Goal: Information Seeking & Learning: Find specific fact

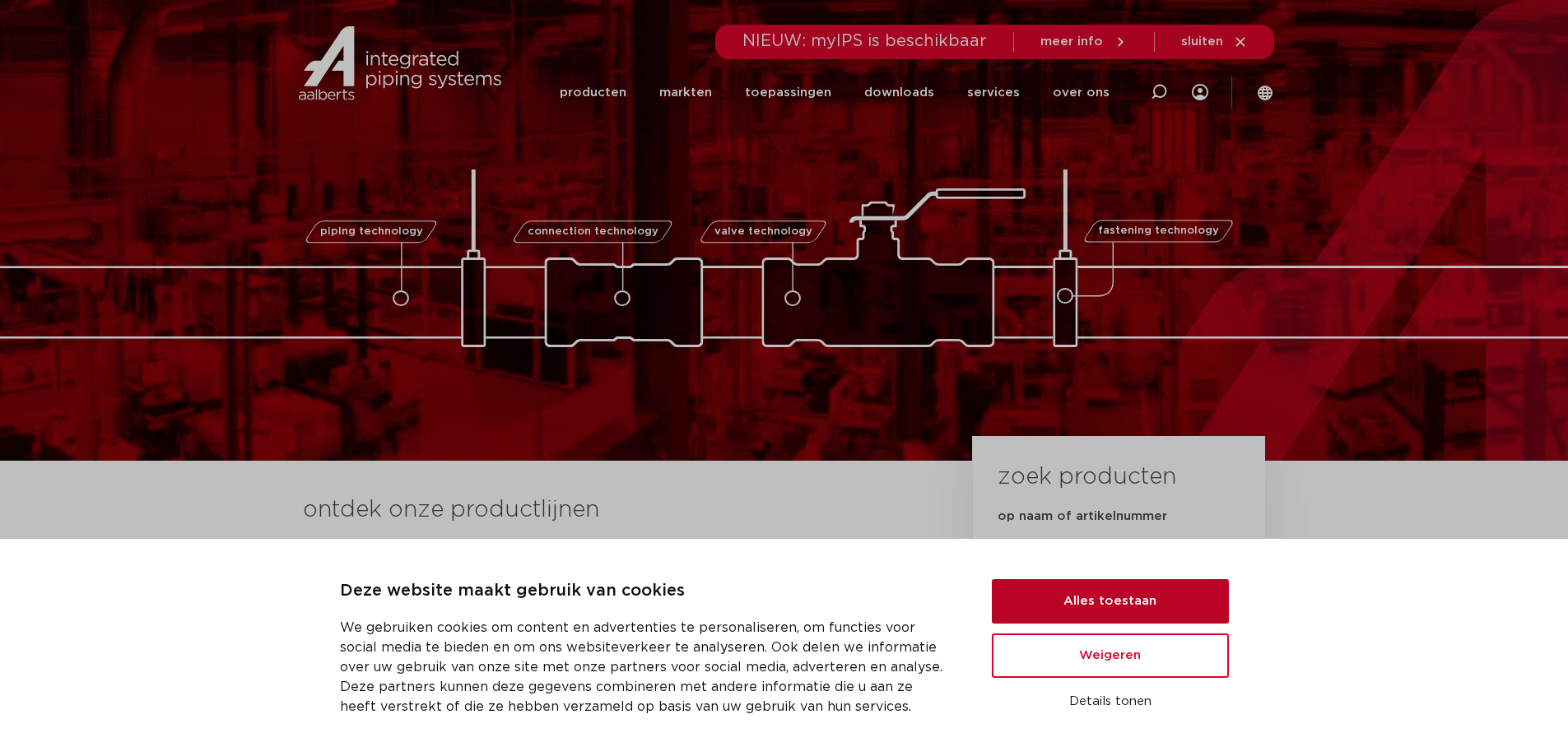
click at [1107, 611] on button "Alles toestaan" at bounding box center [1109, 602] width 237 height 44
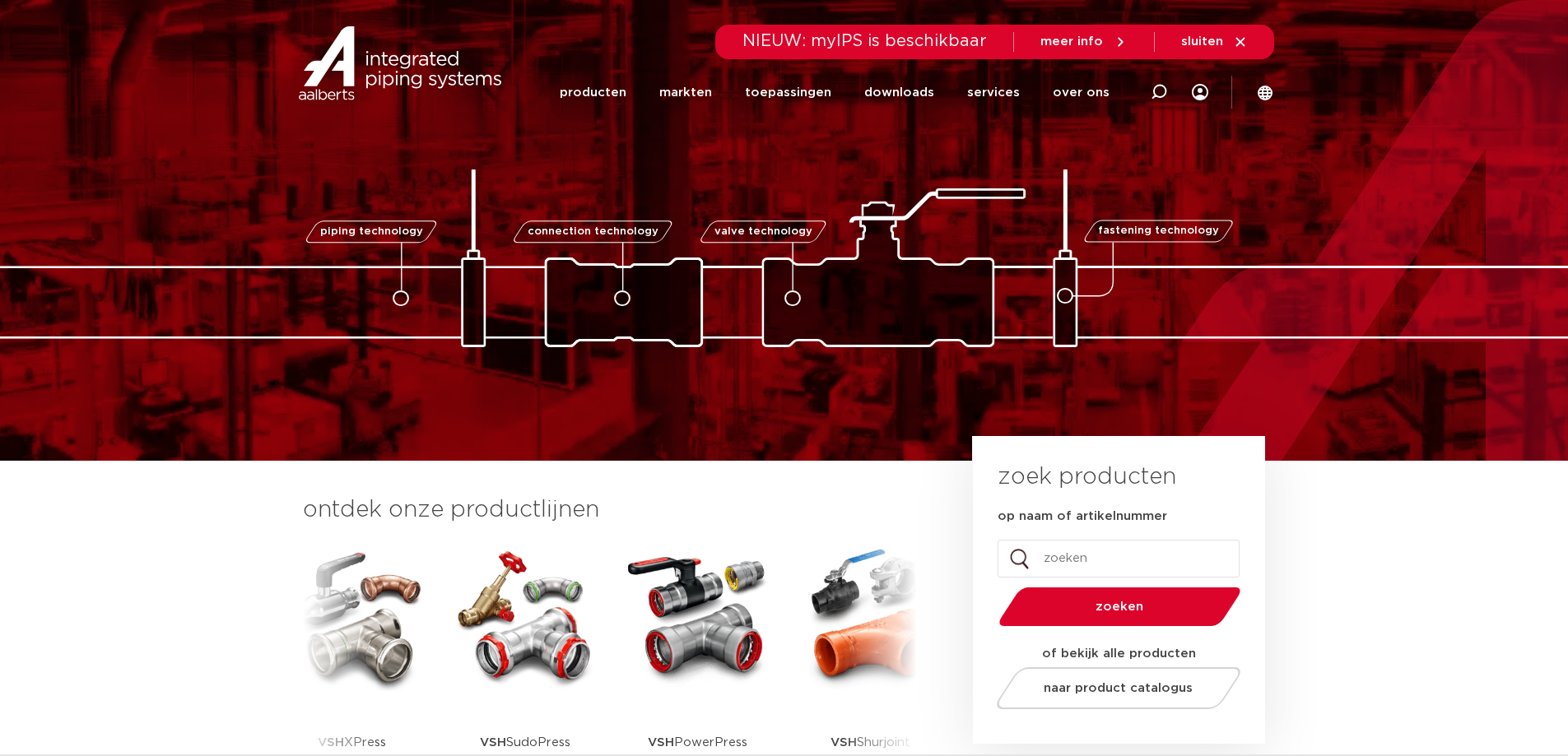
scroll to position [82, 0]
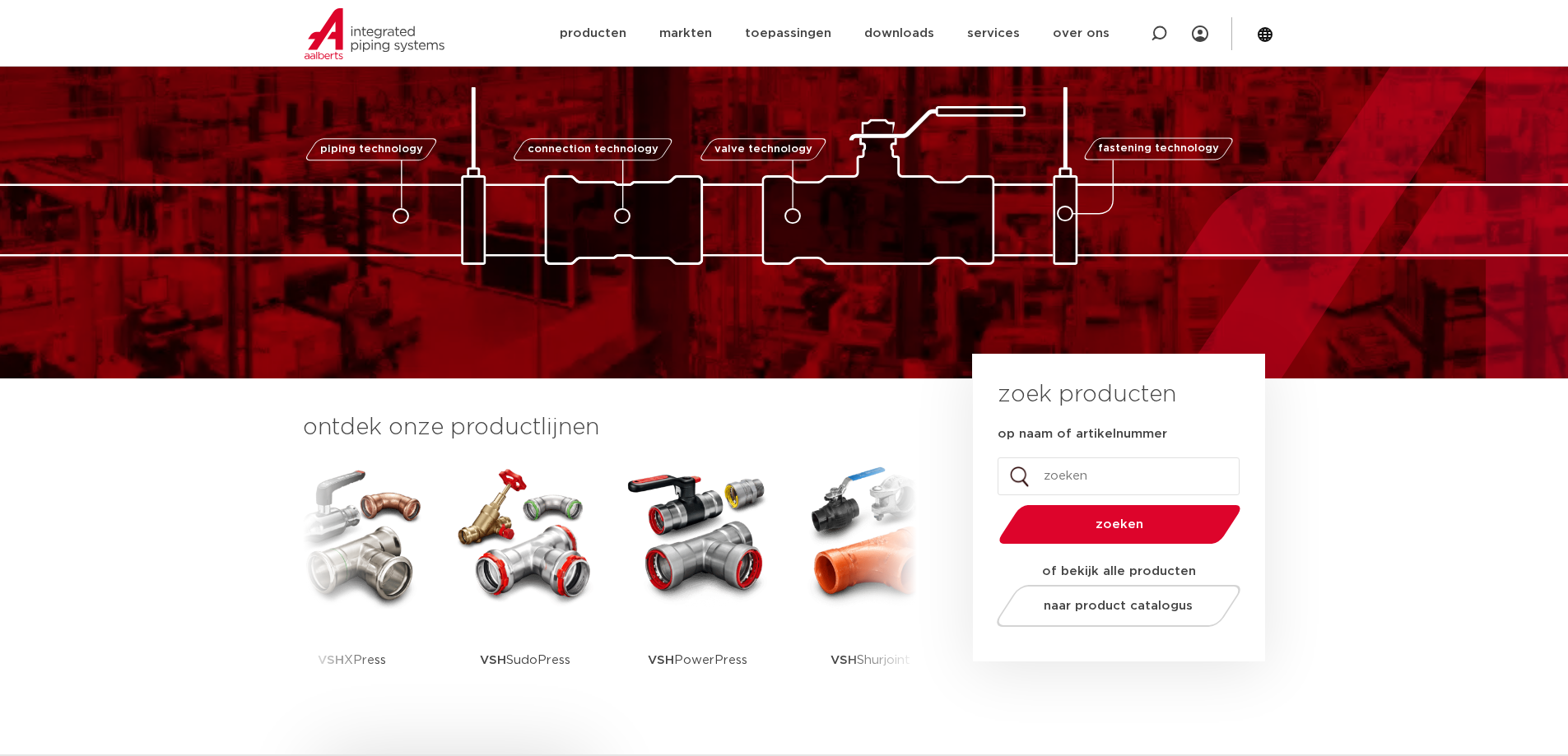
click at [1076, 480] on input "op naam of artikelnummer" at bounding box center [1119, 476] width 242 height 38
type input "conti"
click at [991, 504] on button "zoeken" at bounding box center [1119, 524] width 255 height 42
